Goal: Task Accomplishment & Management: Use online tool/utility

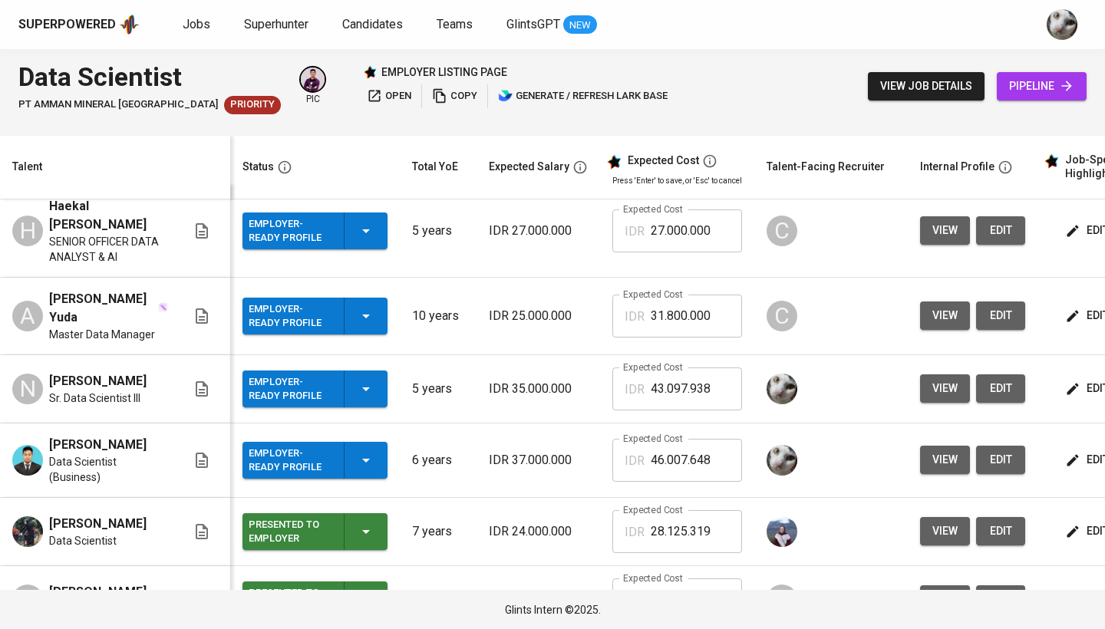
scroll to position [16, 0]
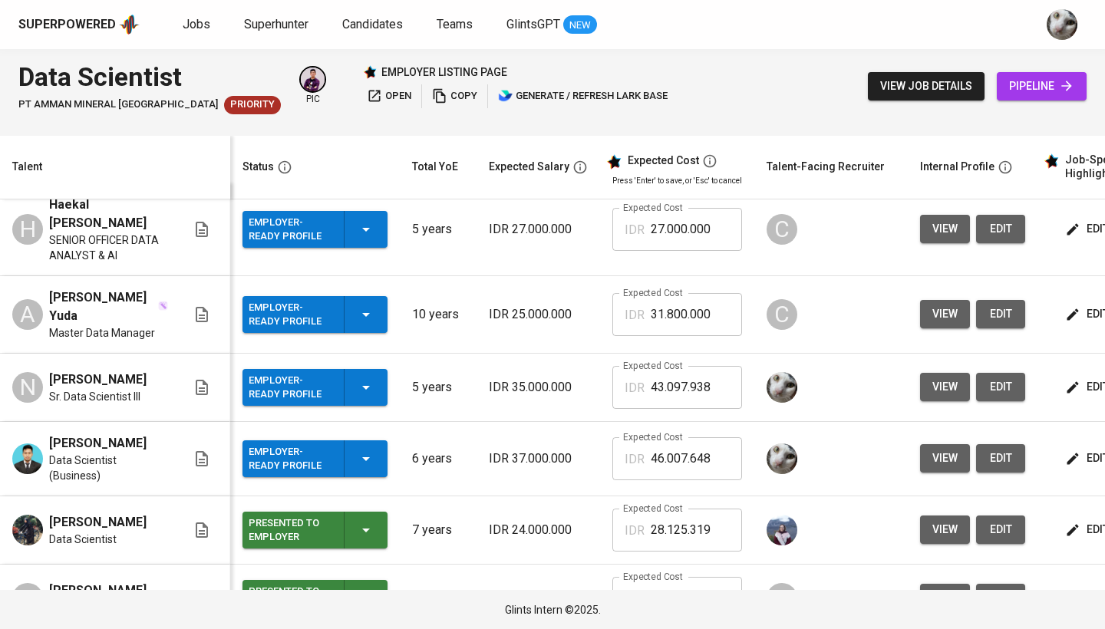
click at [1086, 378] on span "edit" at bounding box center [1088, 387] width 41 height 19
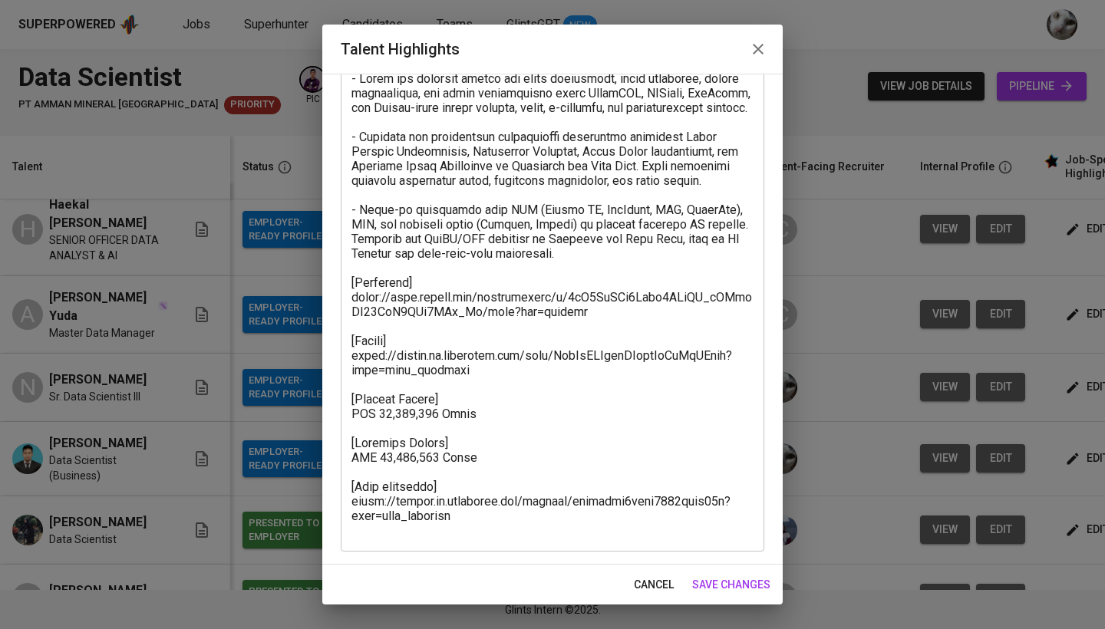
scroll to position [104, 0]
click at [753, 45] on icon "button" at bounding box center [758, 49] width 18 height 18
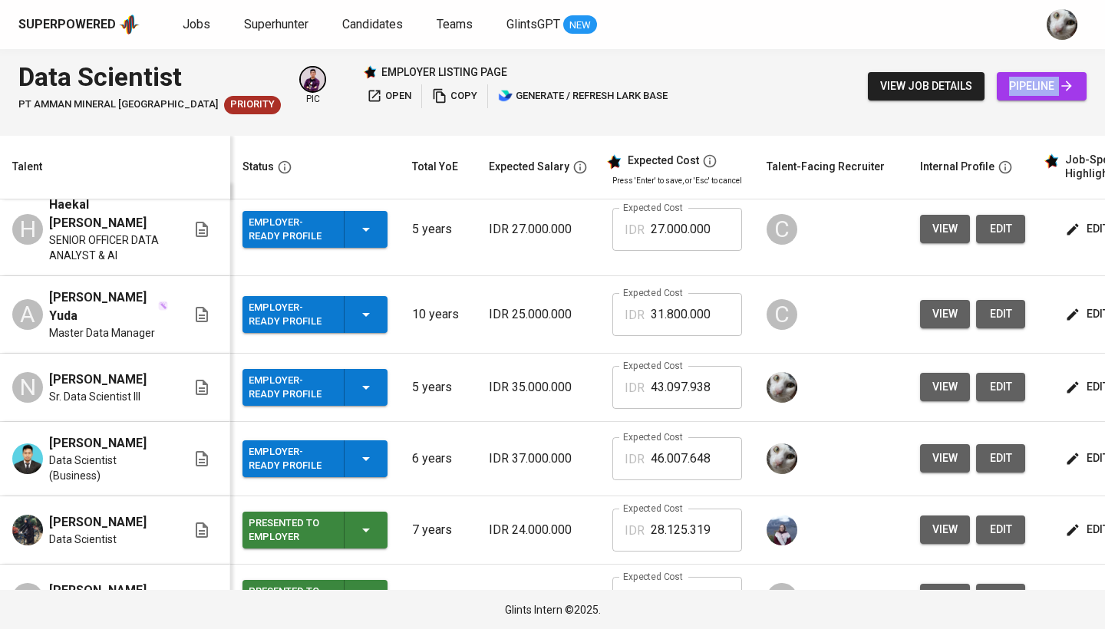
click at [955, 373] on button "view" at bounding box center [945, 387] width 50 height 28
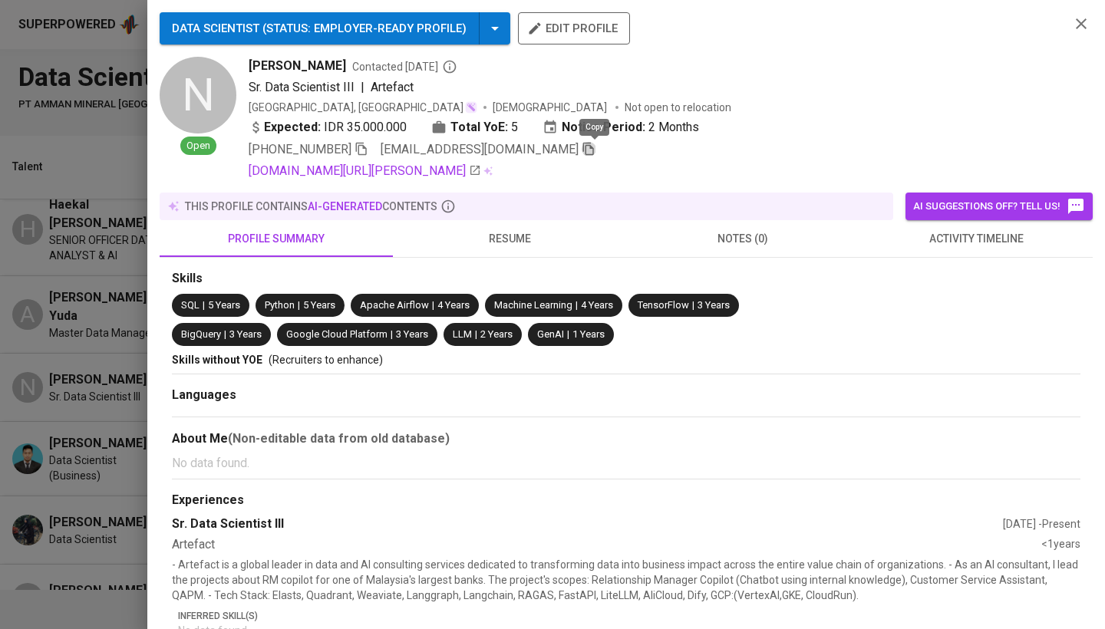
click at [595, 151] on icon "button" at bounding box center [589, 149] width 14 height 14
click at [22, 341] on div at bounding box center [552, 314] width 1105 height 629
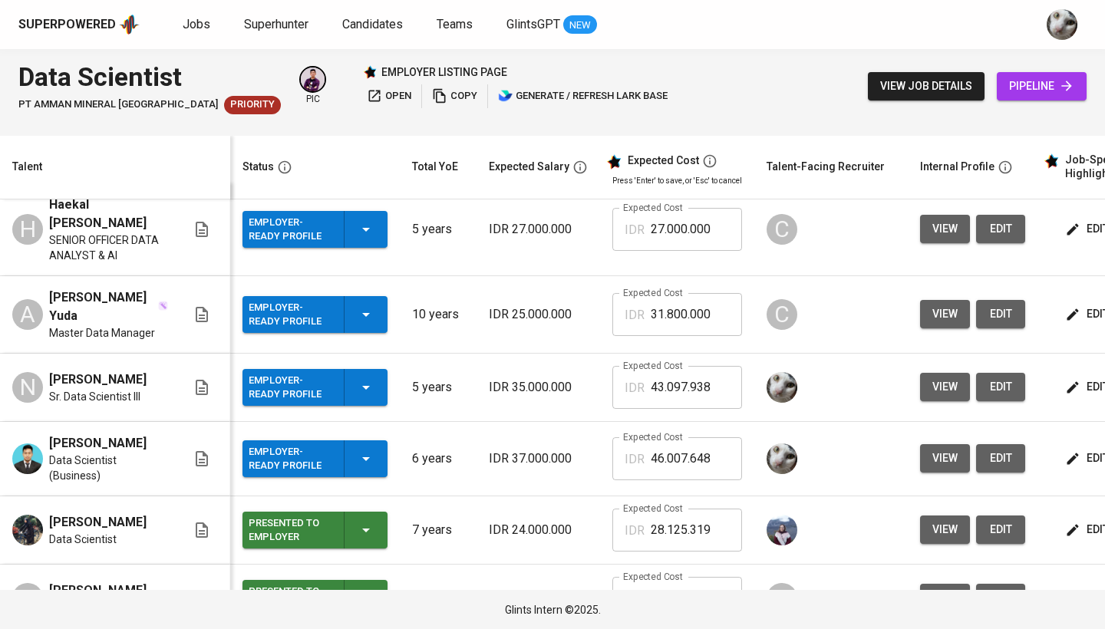
click at [939, 449] on span "view" at bounding box center [944, 458] width 25 height 19
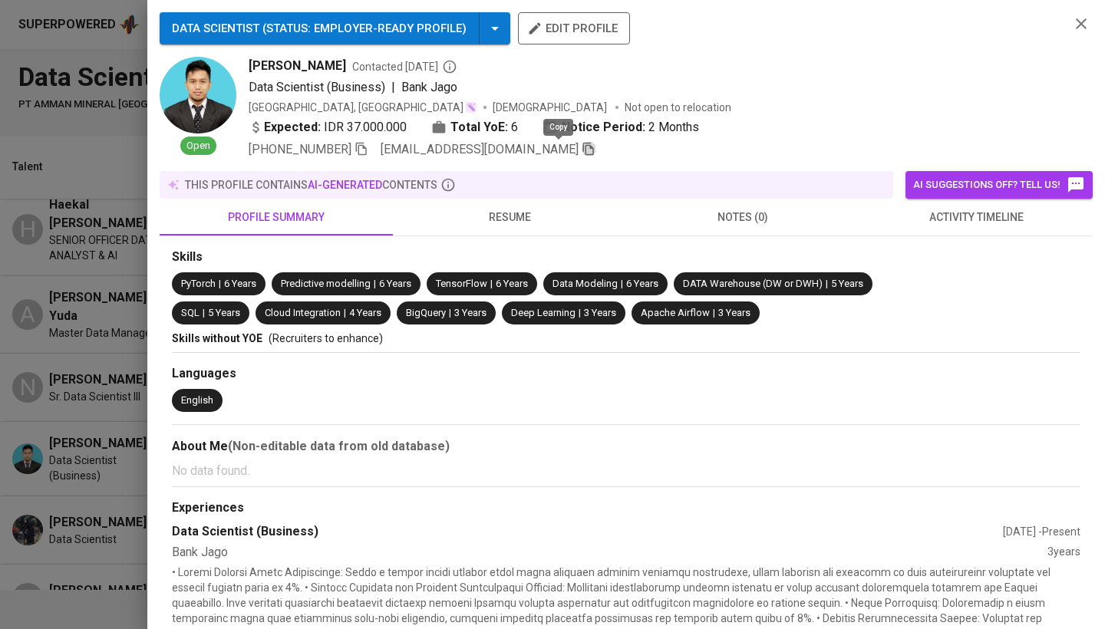
click at [582, 153] on icon "button" at bounding box center [589, 149] width 14 height 14
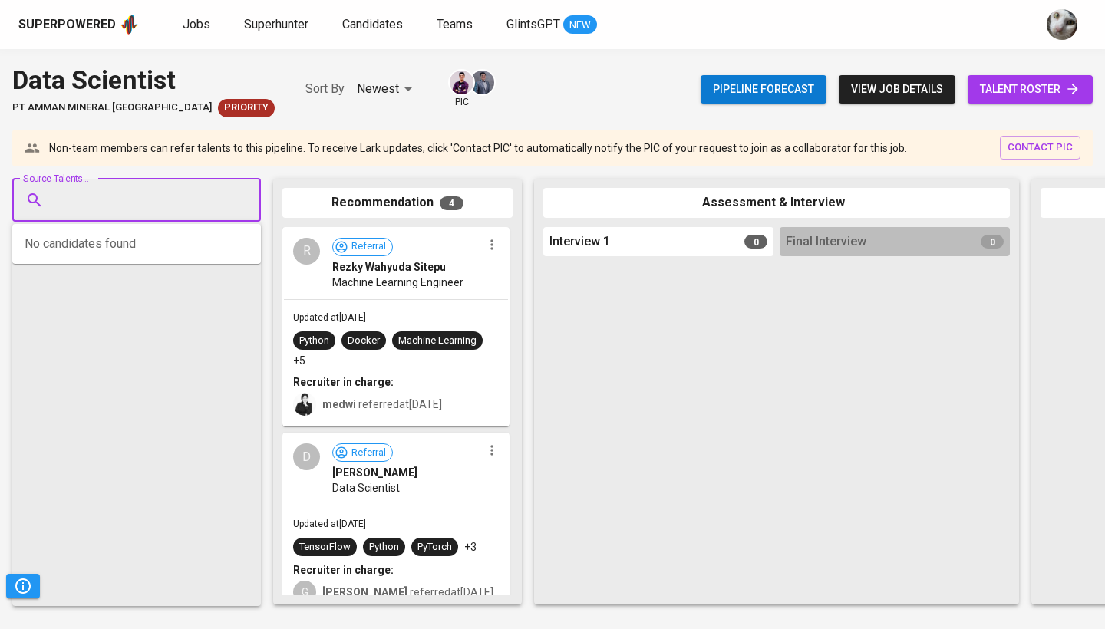
click at [148, 206] on input "Source Talents..." at bounding box center [130, 200] width 161 height 29
paste input "[EMAIL_ADDRESS][DOMAIN_NAME]"
type input "[EMAIL_ADDRESS][DOMAIN_NAME]"
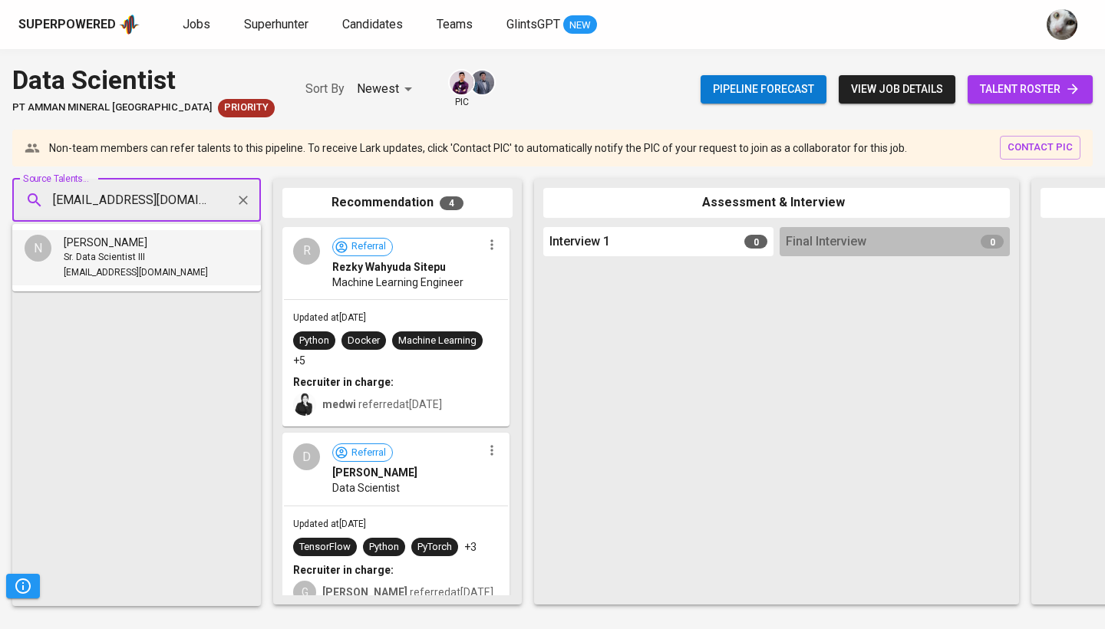
click at [138, 254] on span "Sr. Data Scientist III" at bounding box center [104, 257] width 81 height 15
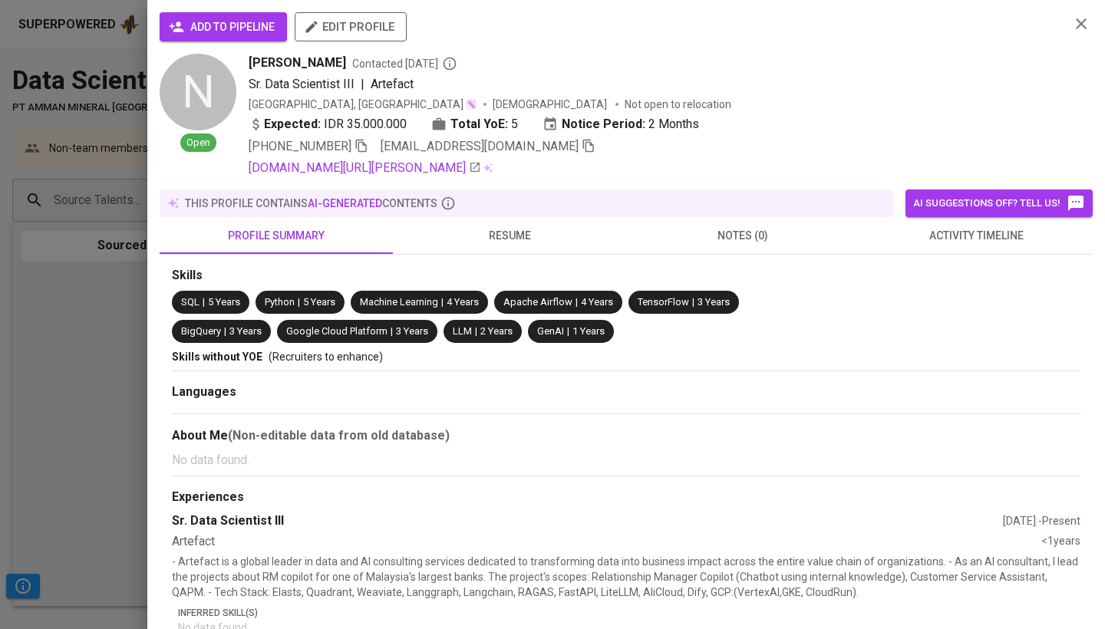
click at [266, 36] on button "add to pipeline" at bounding box center [223, 26] width 127 height 29
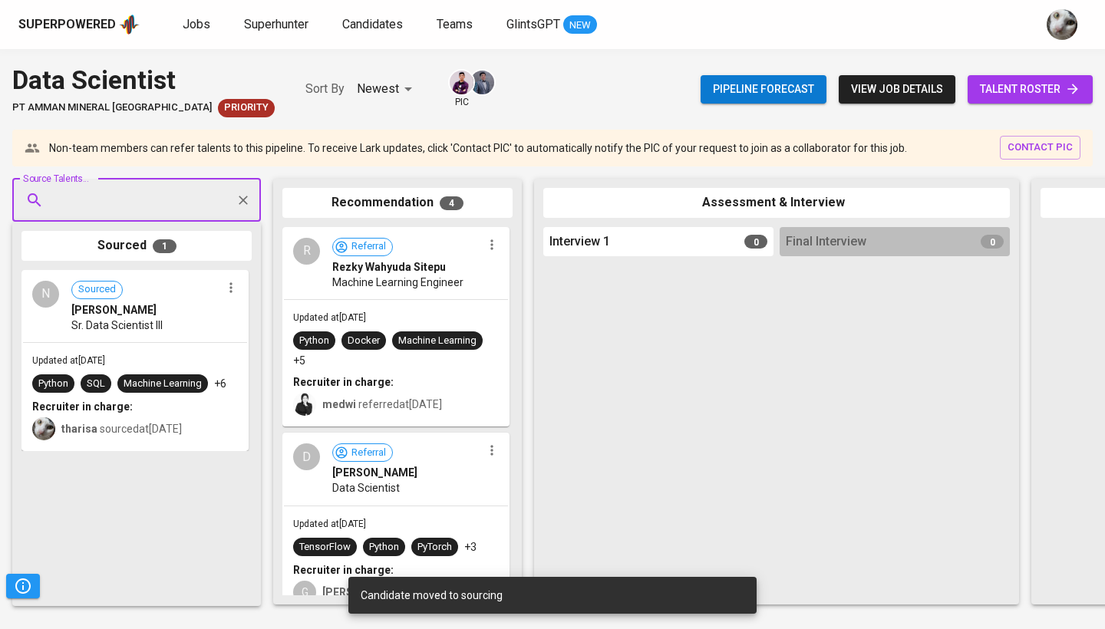
paste input "[EMAIL_ADDRESS][DOMAIN_NAME]"
type input "[EMAIL_ADDRESS][DOMAIN_NAME]"
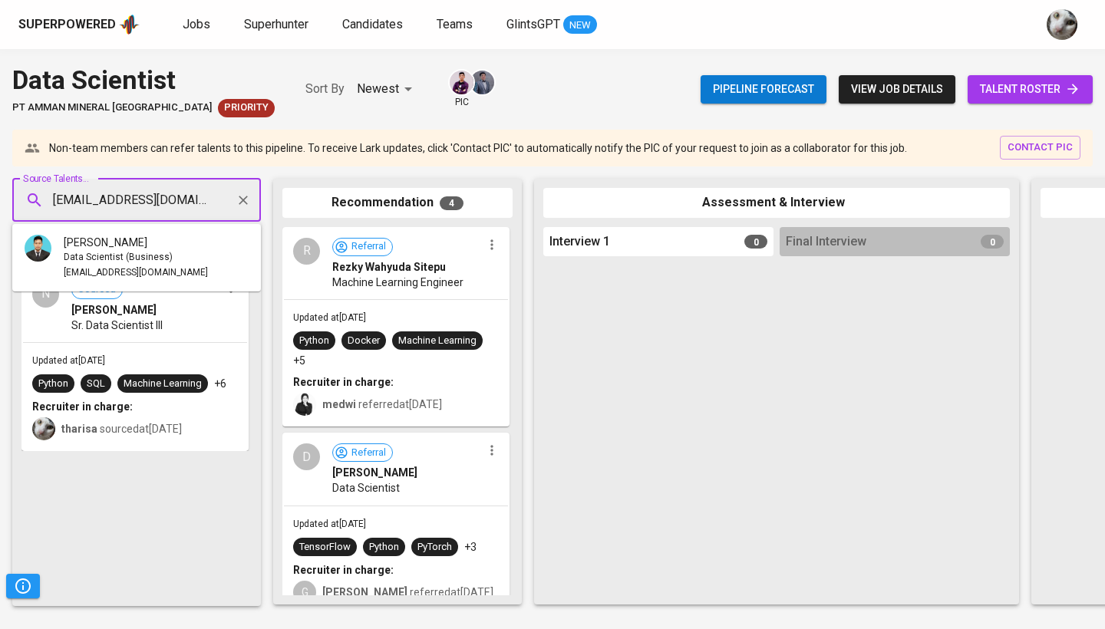
click at [179, 252] on div "Data Scientist (Business)" at bounding box center [136, 257] width 144 height 15
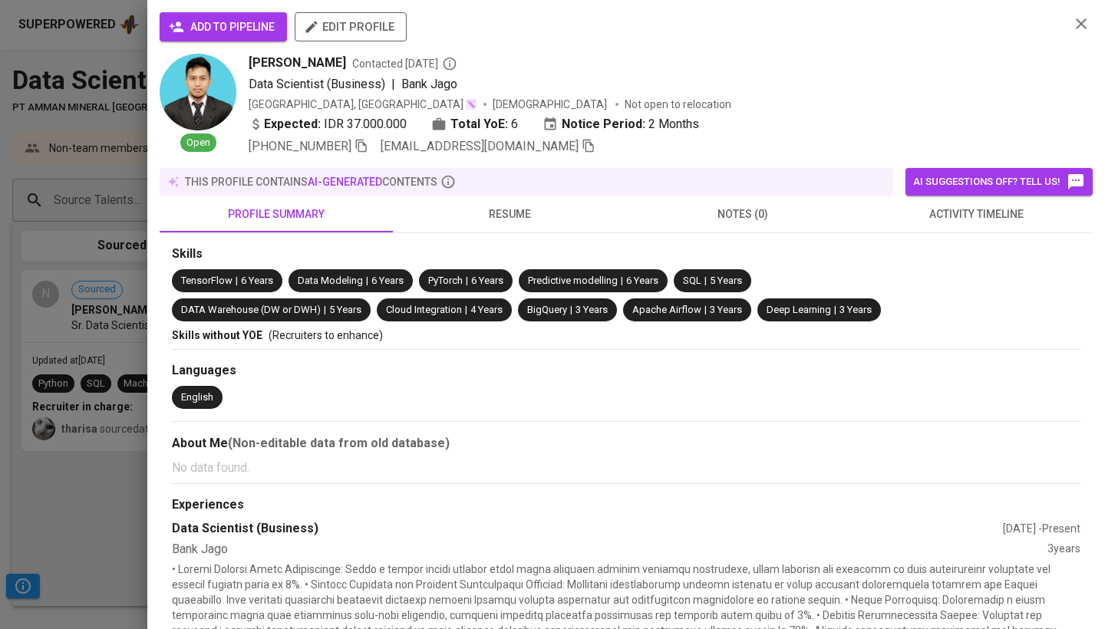
click at [244, 28] on span "add to pipeline" at bounding box center [223, 27] width 103 height 19
